Goal: Task Accomplishment & Management: Use online tool/utility

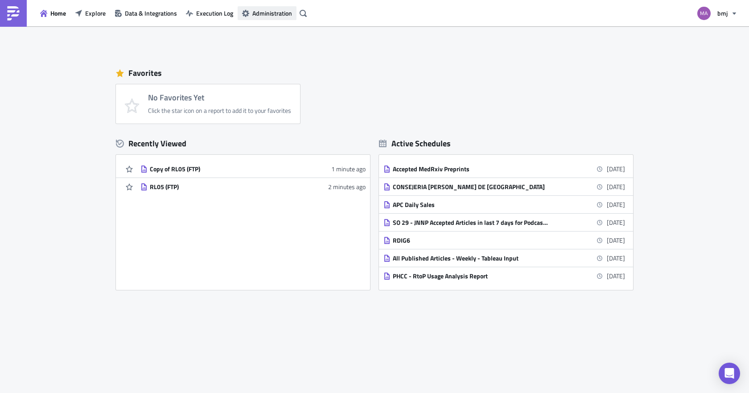
click at [269, 12] on span "Administration" at bounding box center [272, 12] width 40 height 9
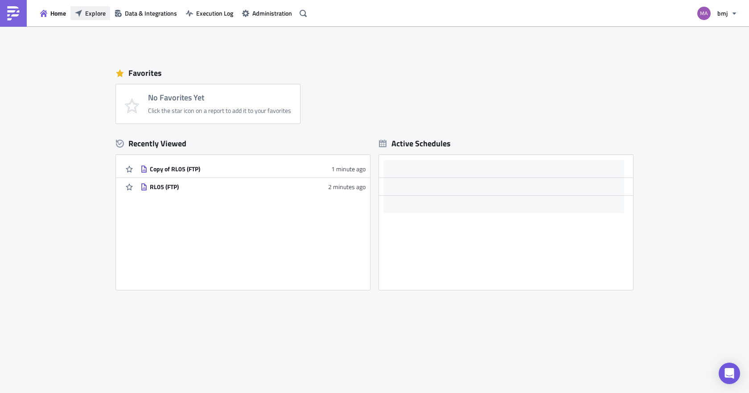
click at [88, 15] on span "Explore" at bounding box center [95, 12] width 21 height 9
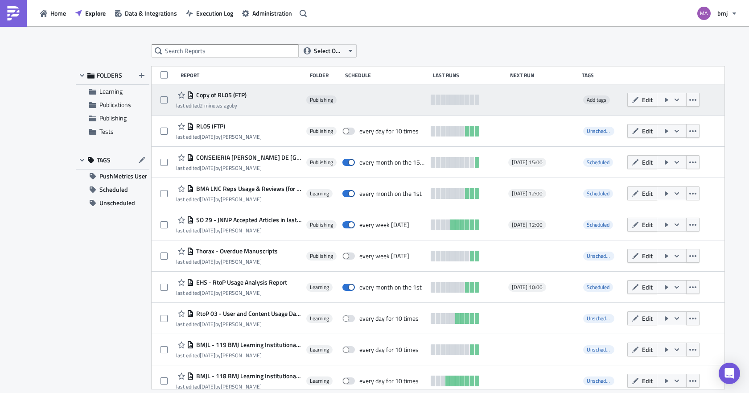
click at [688, 97] on div "Edit" at bounding box center [670, 100] width 84 height 18
click at [690, 100] on icon "button" at bounding box center [693, 100] width 7 height 2
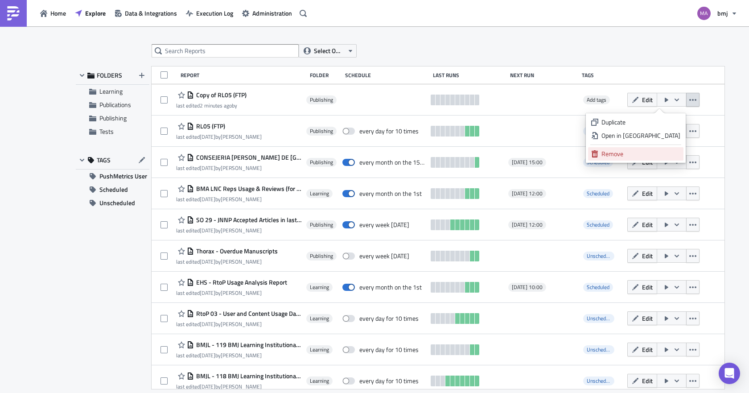
click at [631, 152] on div "Remove" at bounding box center [641, 153] width 79 height 9
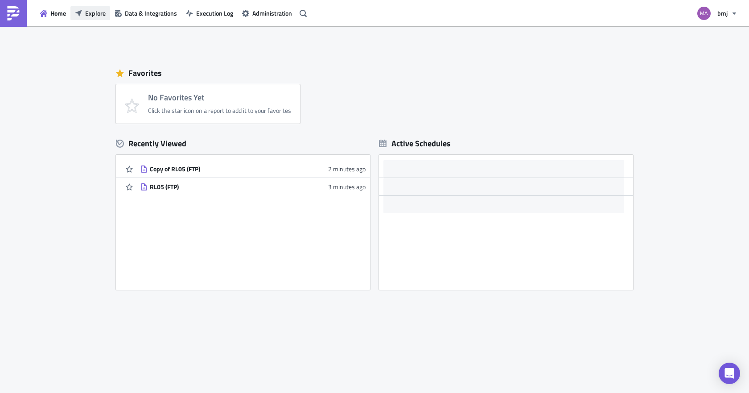
click at [94, 15] on span "Explore" at bounding box center [95, 12] width 21 height 9
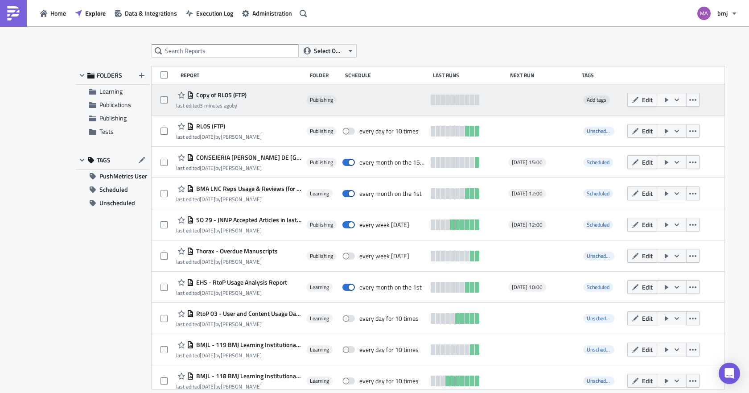
click at [214, 93] on span "Copy of RL05 (FTP)" at bounding box center [220, 95] width 53 height 8
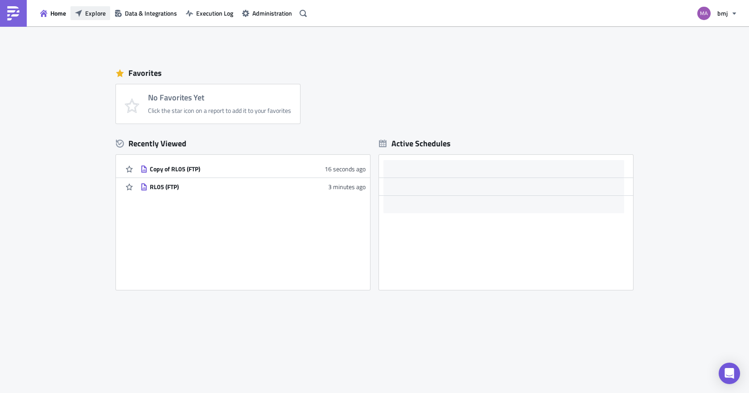
click at [96, 18] on button "Explore" at bounding box center [90, 13] width 40 height 14
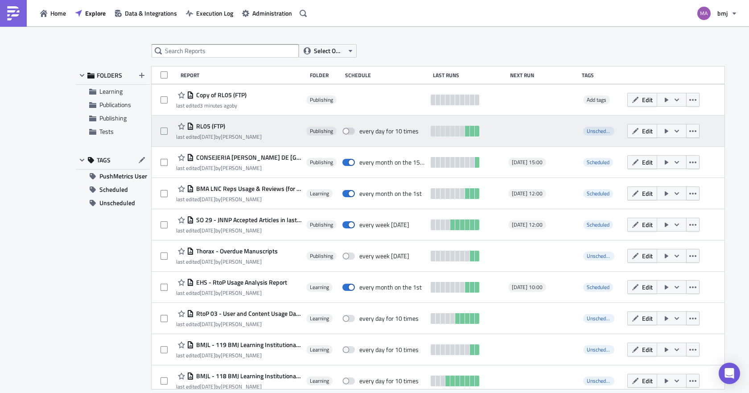
click at [210, 123] on span "RL05 (FTP)" at bounding box center [209, 126] width 31 height 8
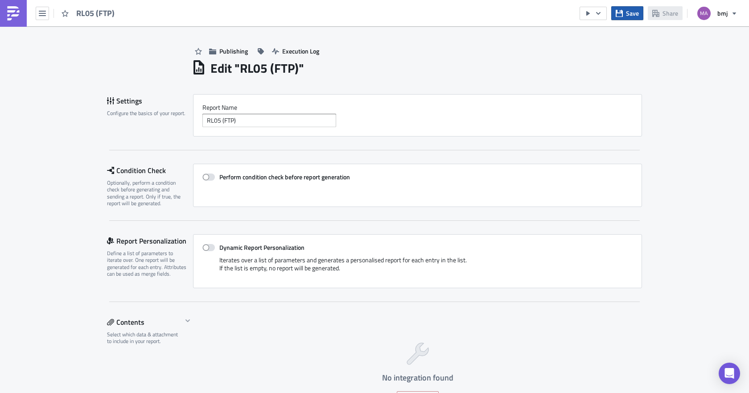
click at [621, 16] on icon "button" at bounding box center [619, 13] width 7 height 7
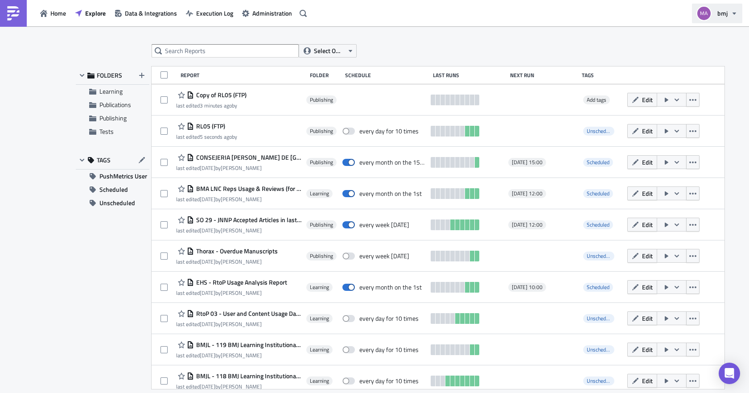
click at [725, 15] on span "bmj" at bounding box center [723, 12] width 10 height 9
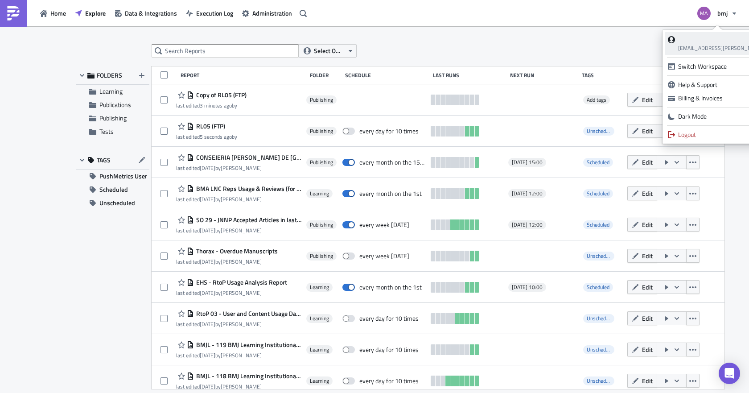
click at [709, 43] on div "matt.boliver@btinternet.com" at bounding box center [741, 43] width 127 height 18
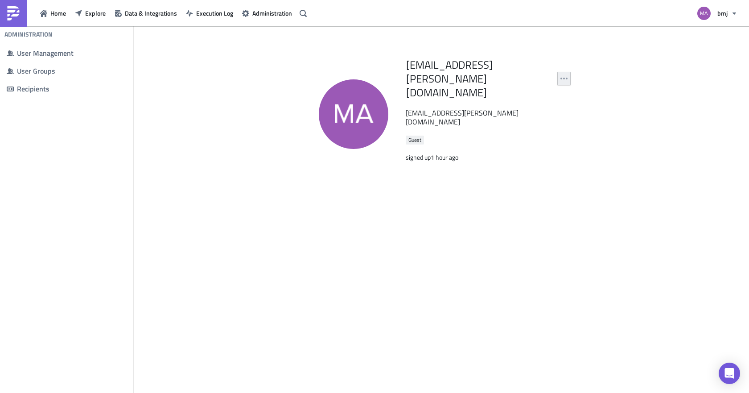
click at [570, 56] on div "matt.boliver@btinternet.com matt.boliver@btinternet.com Guest signed up 1 hour …" at bounding box center [442, 210] width 268 height 322
click at [568, 72] on button "button" at bounding box center [564, 78] width 13 height 13
click at [372, 176] on div "matt.boliver@btinternet.com matt.boliver@btinternet.com Guest signed up 1 hour …" at bounding box center [442, 210] width 268 height 322
click at [39, 77] on span "User Groups" at bounding box center [66, 71] width 129 height 18
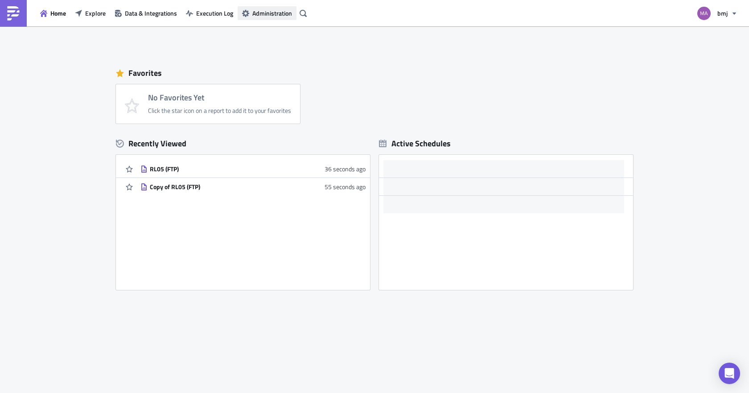
click at [267, 12] on span "Administration" at bounding box center [272, 12] width 40 height 9
click at [207, 18] on button "Execution Log" at bounding box center [210, 13] width 56 height 14
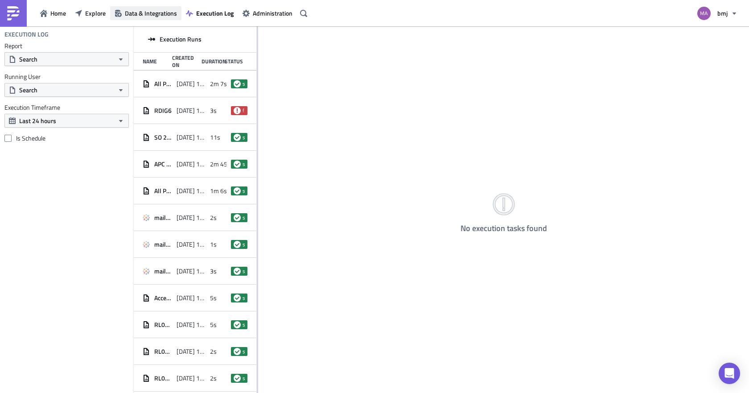
click at [146, 14] on span "Data & Integrations" at bounding box center [151, 12] width 52 height 9
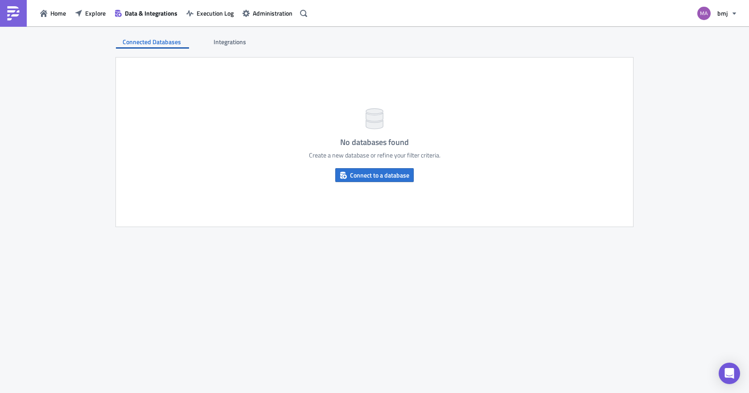
click at [225, 41] on span "Integrations" at bounding box center [231, 41] width 34 height 9
click at [352, 174] on span "Add a new integration" at bounding box center [380, 174] width 58 height 9
click at [93, 8] on button "Explore" at bounding box center [90, 13] width 40 height 14
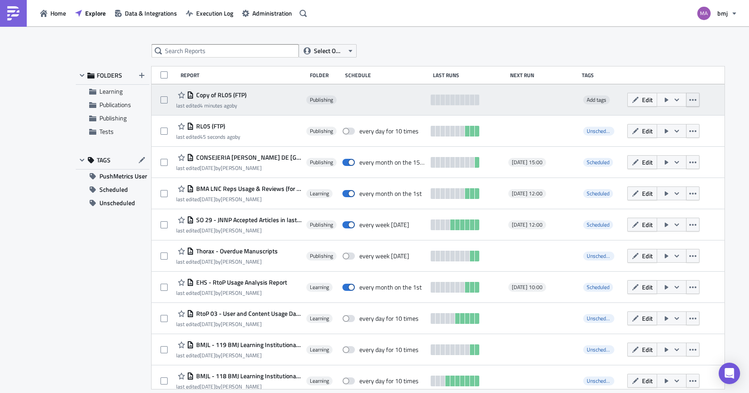
click at [690, 103] on icon "button" at bounding box center [693, 99] width 7 height 7
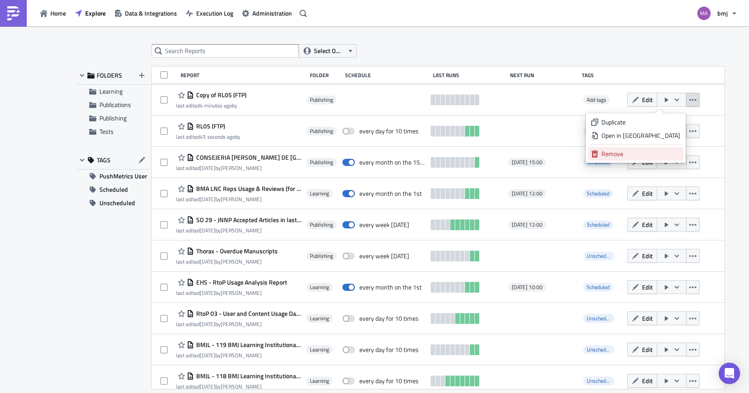
click at [653, 153] on div "Remove" at bounding box center [641, 153] width 79 height 9
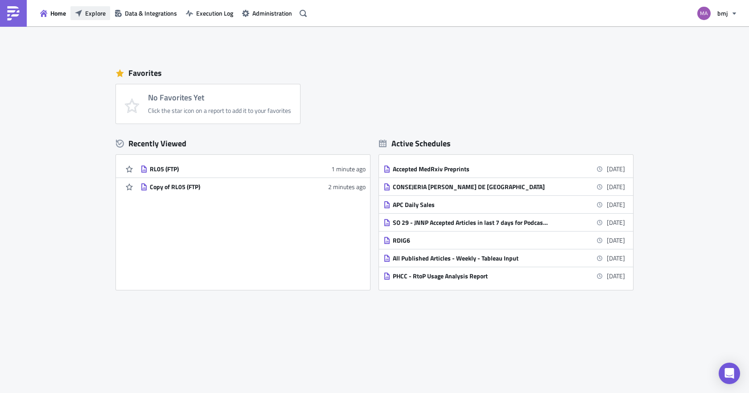
click at [91, 12] on span "Explore" at bounding box center [95, 12] width 21 height 9
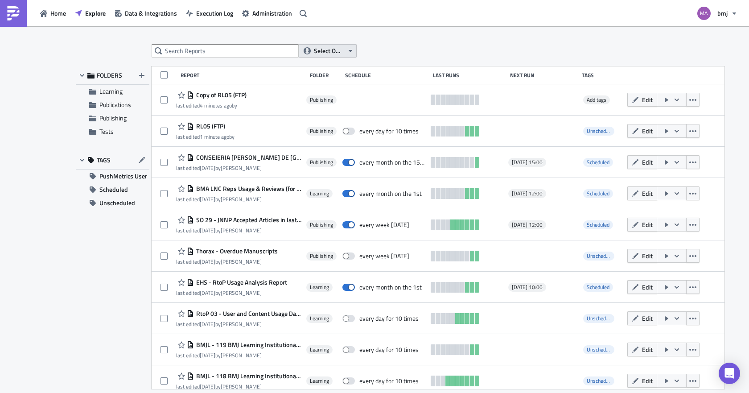
click at [350, 52] on icon "button" at bounding box center [350, 50] width 7 height 7
click at [434, 41] on div "Select Owner FOLDERS Learning Publications Publishing Tests TAGS PushMetrics Us…" at bounding box center [374, 210] width 749 height 368
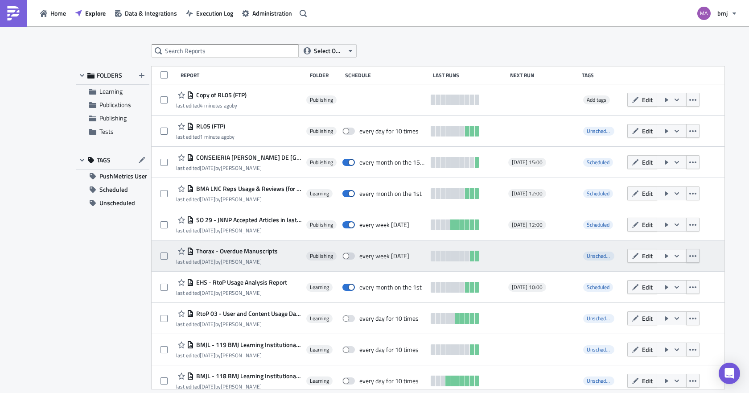
click at [690, 256] on icon "button" at bounding box center [693, 256] width 7 height 2
click at [673, 253] on icon "button" at bounding box center [676, 255] width 7 height 7
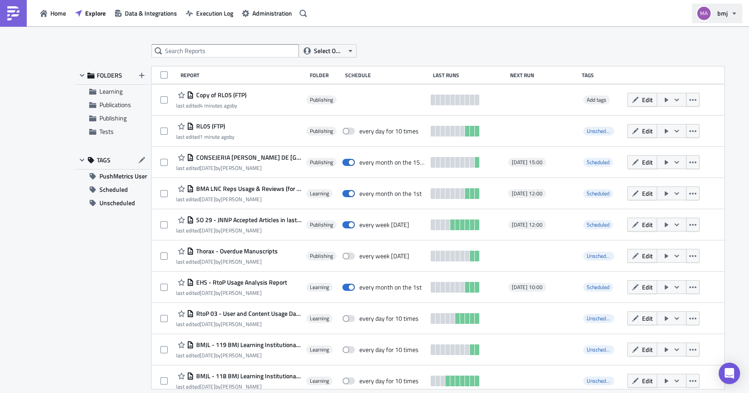
click at [727, 14] on span "bmj" at bounding box center [723, 12] width 10 height 9
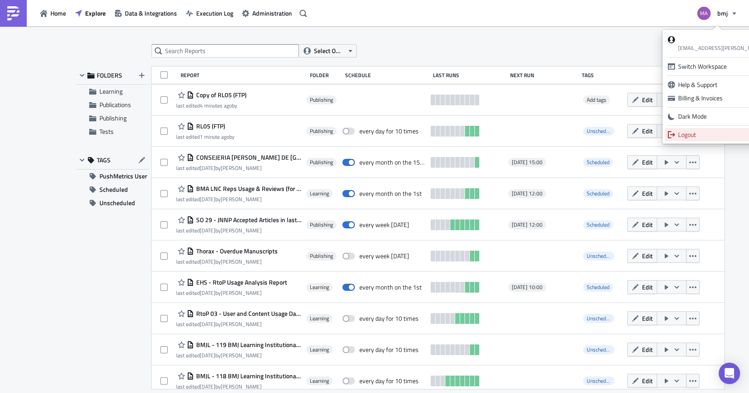
click at [699, 134] on div "Logout" at bounding box center [741, 134] width 127 height 9
